Goal: Task Accomplishment & Management: Complete application form

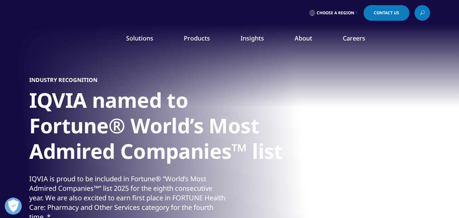
click at [320, 135] on div "Industry Recognition IQVIA named to Fortune® World’s Most Admired Companies™ li…" at bounding box center [229, 166] width 401 height 231
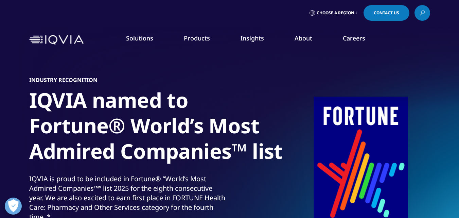
click at [382, 14] on span "Contact Us" at bounding box center [386, 13] width 25 height 4
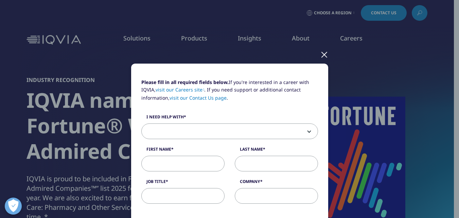
scroll to position [68, 0]
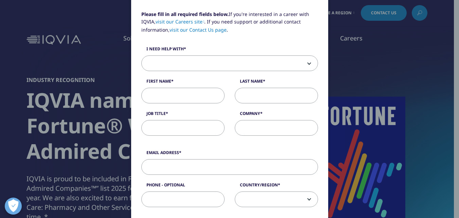
click at [176, 52] on label "I need help with" at bounding box center [229, 51] width 177 height 10
click at [142, 55] on select "Sales HR/Career Patient Seeking Clinical Trials Site/Investigator Waiting List …" at bounding box center [141, 55] width 0 height 0
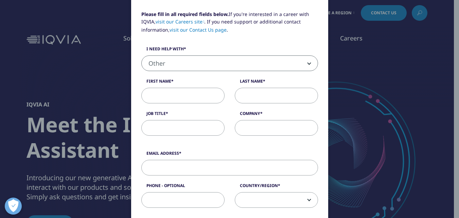
select select "Other"
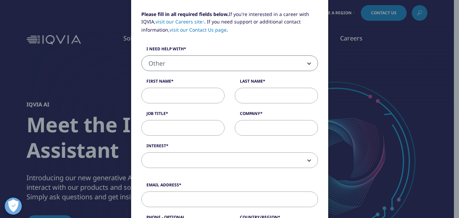
click at [164, 88] on input "First Name" at bounding box center [182, 96] width 83 height 16
type input "[PERSON_NAME]"
type input "Columbia Cleaning Services"
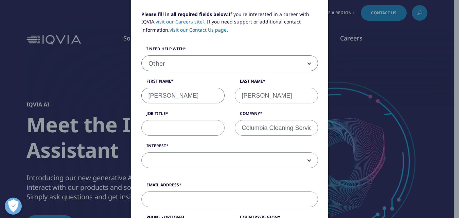
type input "[PERSON_NAME][EMAIL_ADDRESS][DOMAIN_NAME]"
type input "5416974085"
select select "[GEOGRAPHIC_DATA]"
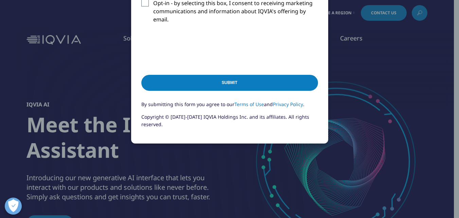
scroll to position [277, 0]
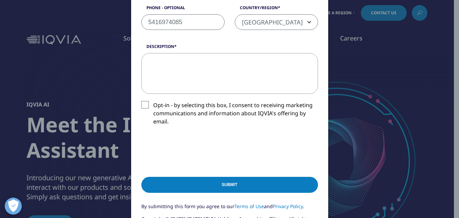
drag, startPoint x: 179, startPoint y: 74, endPoint x: 184, endPoint y: 74, distance: 5.1
click at [179, 73] on textarea "Description" at bounding box center [229, 73] width 177 height 41
paste textarea "Recently I was in the neighborhood and thought I’d offer a complimentary cleani…"
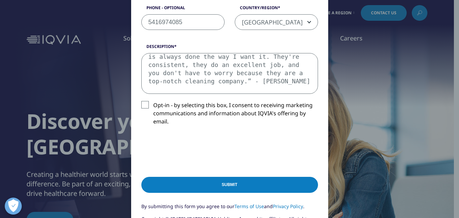
scroll to position [141, 0]
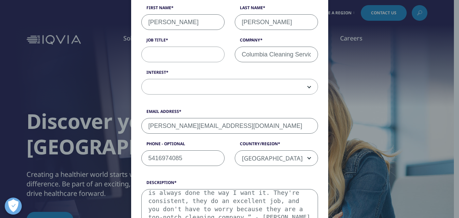
type textarea "Recently I was in the neighborhood and thought I’d offer a complimentary cleani…"
click at [161, 56] on input "Job Title" at bounding box center [182, 55] width 83 height 16
type input "Owner"
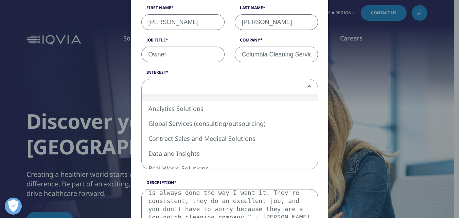
click at [160, 84] on span at bounding box center [230, 87] width 176 height 16
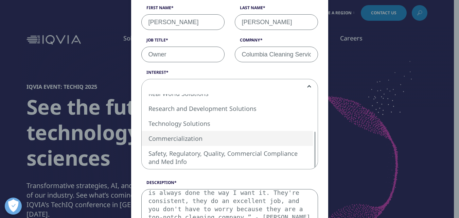
select select "Commercialization"
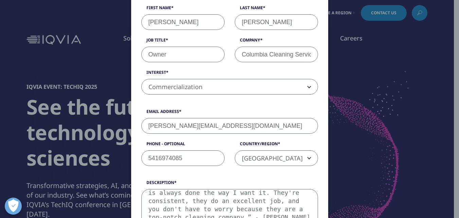
scroll to position [277, 0]
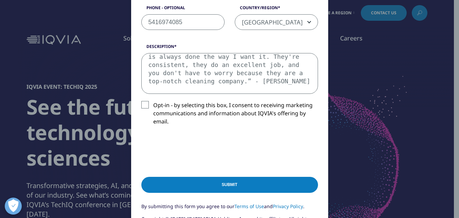
click at [142, 101] on label "Opt-in - by selecting this box, I consent to receiving marketing communications…" at bounding box center [229, 115] width 177 height 28
click at [153, 101] on input "Opt-in - by selecting this box, I consent to receiving marketing communications…" at bounding box center [153, 101] width 0 height 0
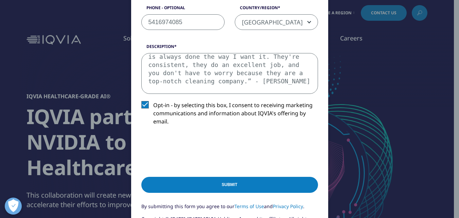
click at [149, 131] on div "Description Recently I was in the neighborhood and thought I’d offer a complime…" at bounding box center [229, 89] width 187 height 93
